Goal: Transaction & Acquisition: Obtain resource

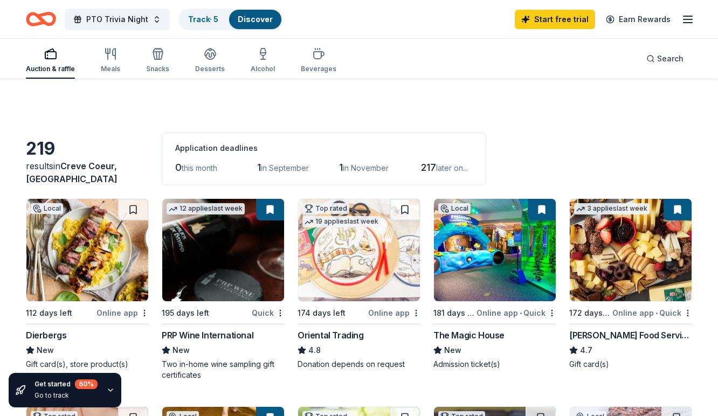
scroll to position [122, 0]
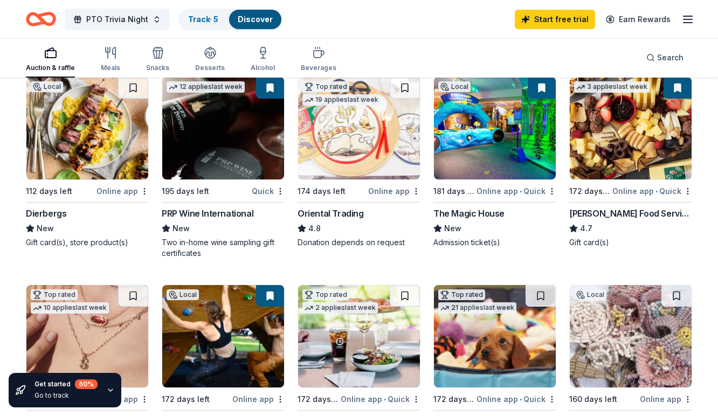
click at [490, 154] on img at bounding box center [495, 128] width 122 height 102
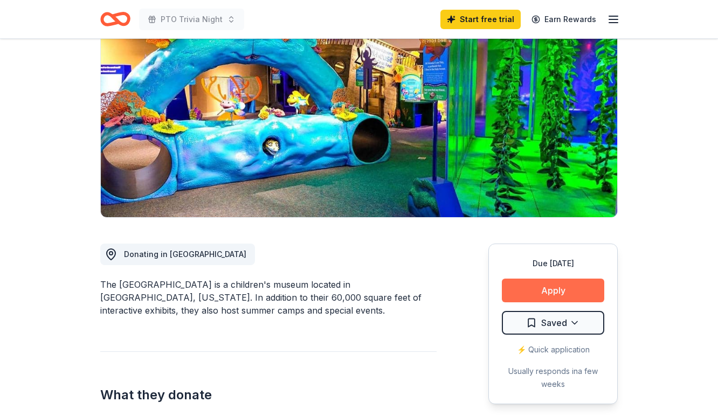
scroll to position [110, 0]
click at [571, 299] on button "Apply" at bounding box center [553, 291] width 102 height 24
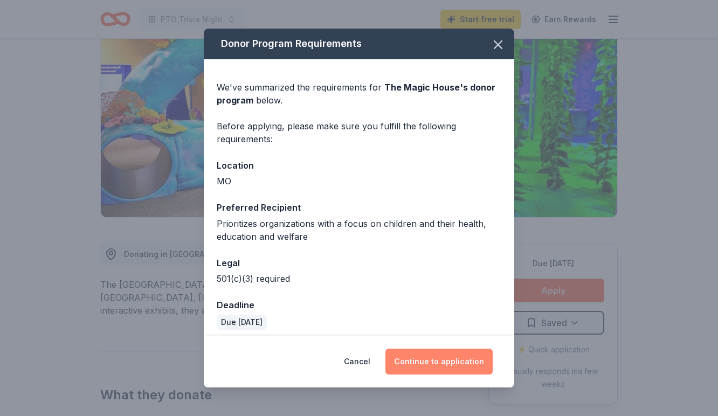
click at [446, 358] on button "Continue to application" at bounding box center [438, 362] width 107 height 26
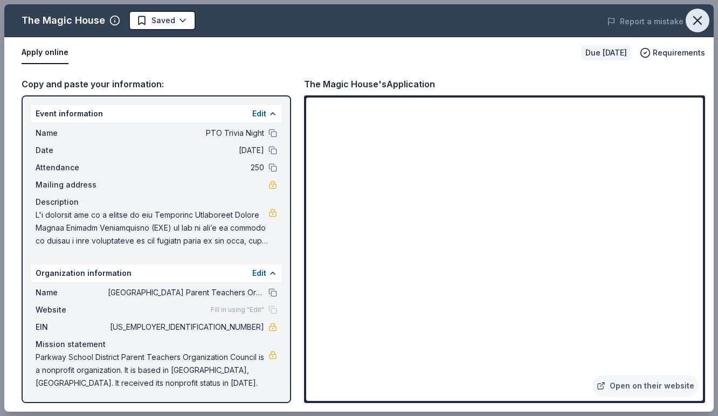
click at [698, 17] on icon "button" at bounding box center [697, 20] width 15 height 15
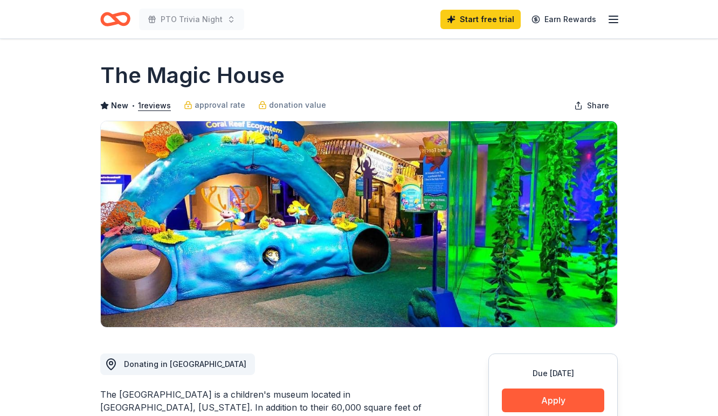
scroll to position [0, 0]
click at [118, 17] on icon "Home" at bounding box center [115, 18] width 30 height 25
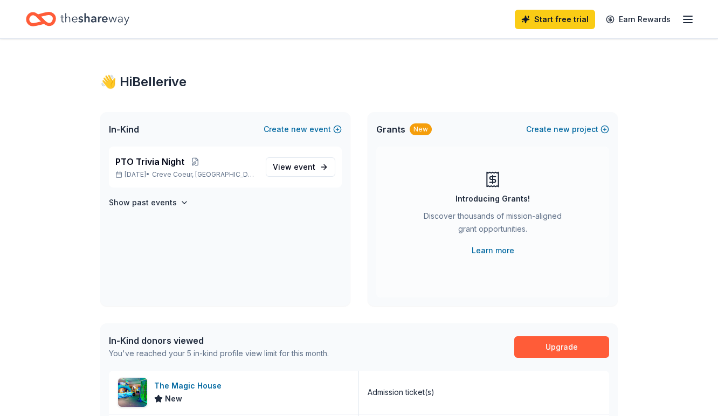
click at [689, 27] on div "Start free trial Earn Rewards" at bounding box center [604, 18] width 179 height 25
click at [688, 21] on icon "button" at bounding box center [687, 19] width 13 height 13
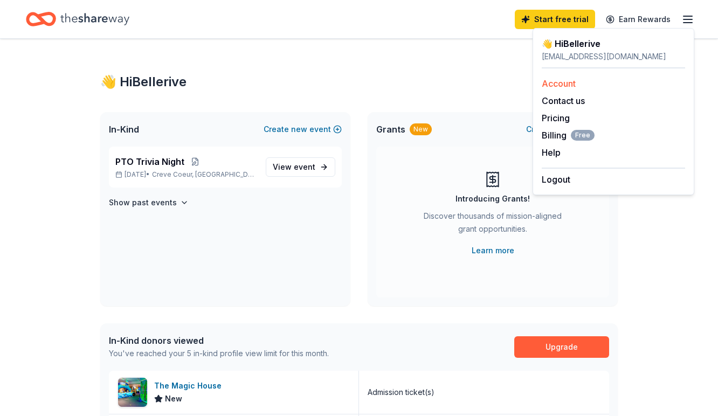
click at [564, 86] on link "Account" at bounding box center [559, 83] width 34 height 11
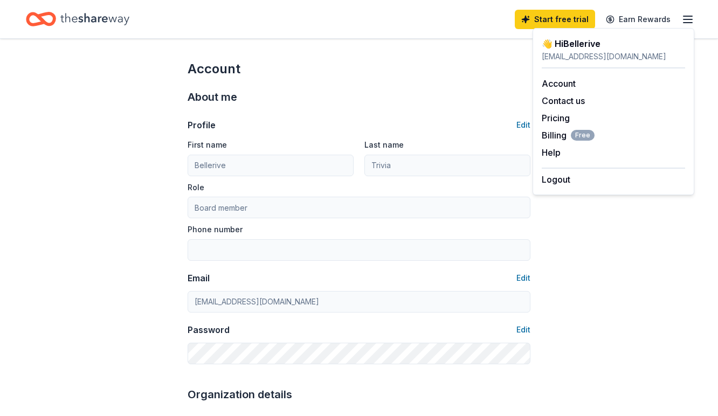
click at [421, 92] on div "About me" at bounding box center [359, 96] width 343 height 17
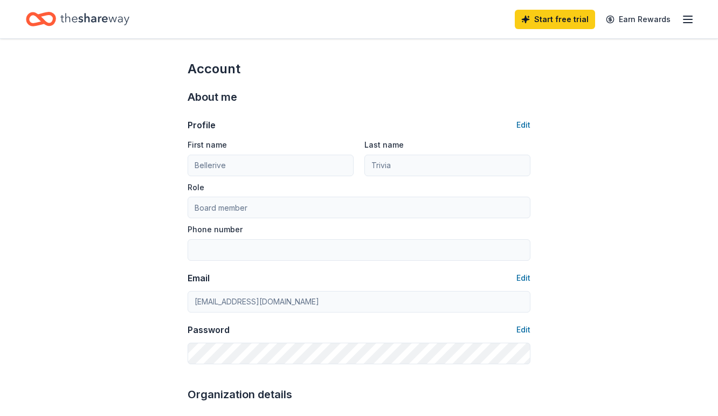
click at [101, 25] on icon "Home" at bounding box center [94, 19] width 69 height 22
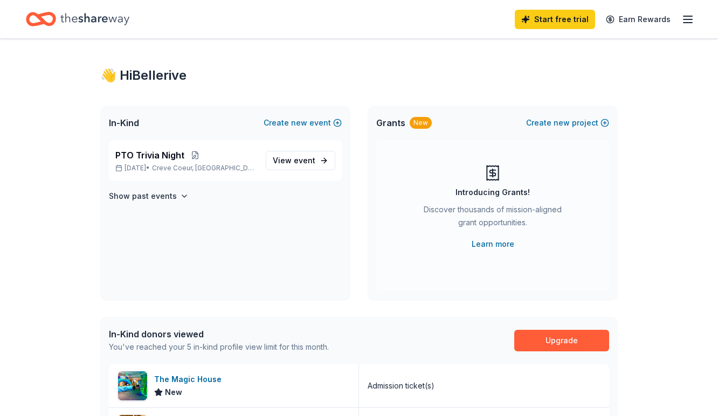
scroll to position [11, 0]
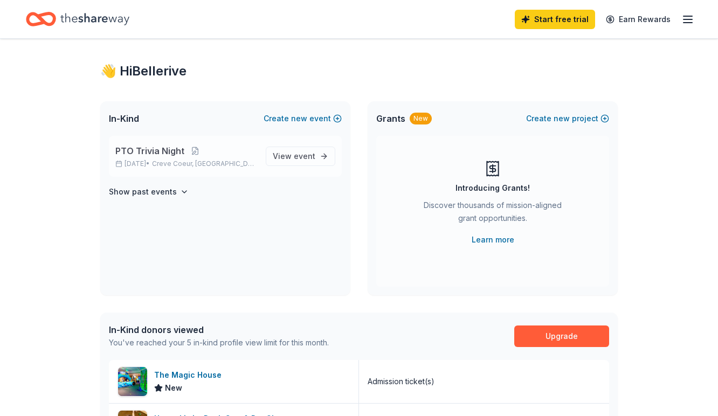
click at [264, 152] on div "PTO Trivia Night [DATE] • Creve Coeur, [GEOGRAPHIC_DATA] View event" at bounding box center [225, 156] width 233 height 41
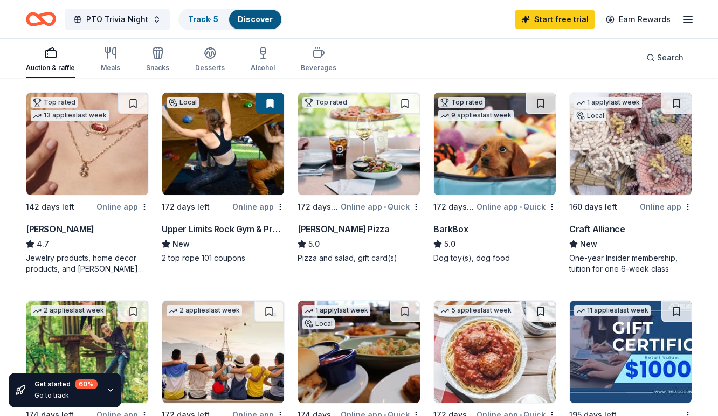
scroll to position [317, 0]
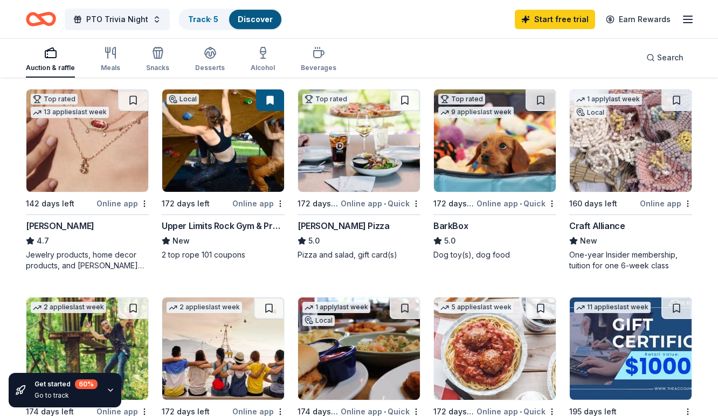
click at [89, 148] on img at bounding box center [87, 140] width 122 height 102
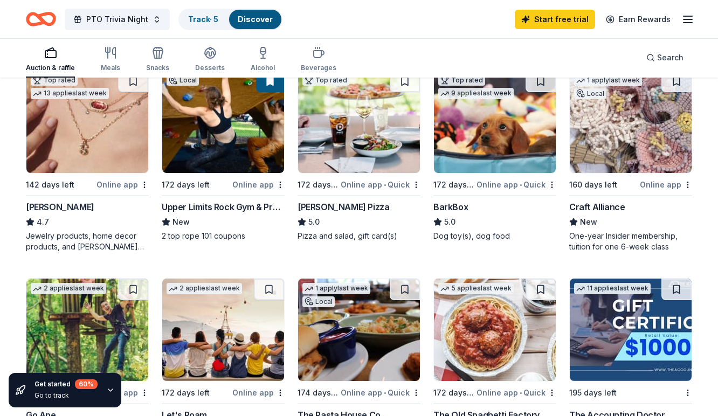
scroll to position [332, 0]
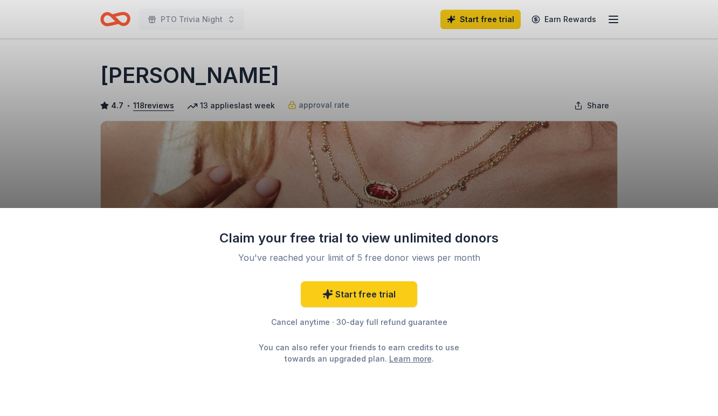
click at [514, 74] on div "Claim your free trial to view unlimited donors You've reached your limit of 5 f…" at bounding box center [359, 208] width 718 height 416
click at [397, 95] on div "Claim your free trial to view unlimited donors You've reached your limit of 5 f…" at bounding box center [359, 208] width 718 height 416
drag, startPoint x: 183, startPoint y: 222, endPoint x: 185, endPoint y: 263, distance: 41.0
click at [185, 263] on div "Claim your free trial to view unlimited donors You've reached your limit of 5 f…" at bounding box center [359, 312] width 718 height 208
click at [524, 60] on div "Claim your free trial to view unlimited donors You've reached your limit of 5 f…" at bounding box center [359, 208] width 718 height 416
